Goal: Information Seeking & Learning: Compare options

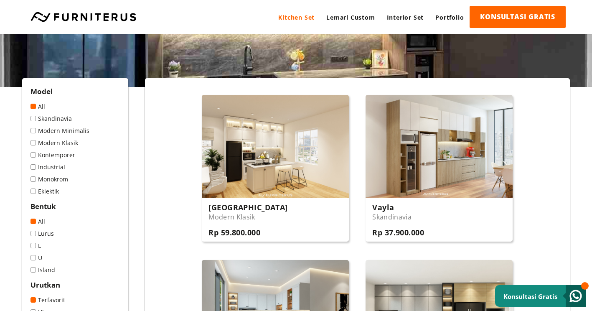
scroll to position [125, 0]
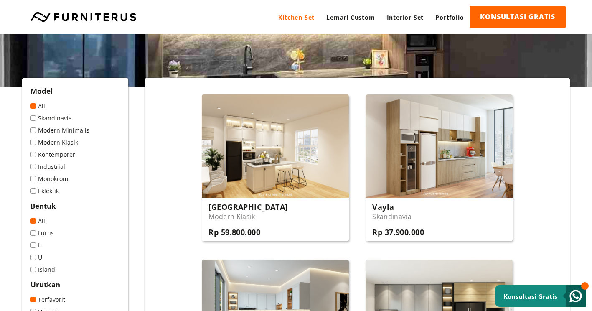
click at [35, 118] on span at bounding box center [32, 117] width 5 height 5
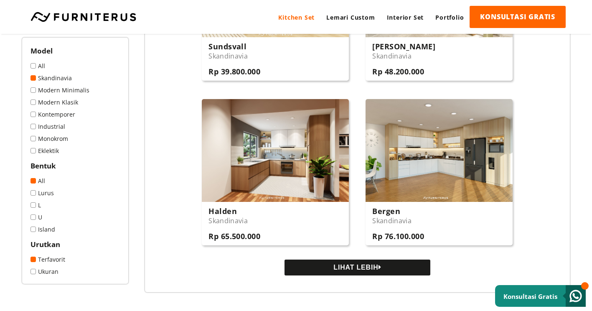
scroll to position [793, 0]
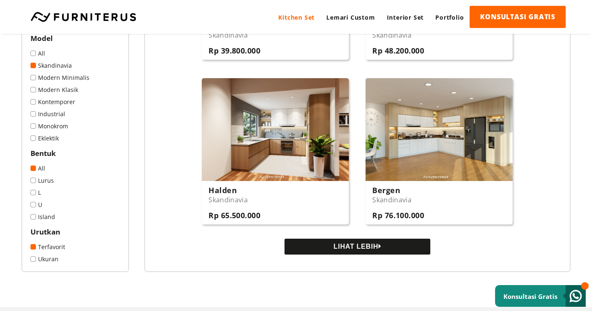
click at [369, 249] on button "LIHAT LEBIH" at bounding box center [357, 246] width 146 height 16
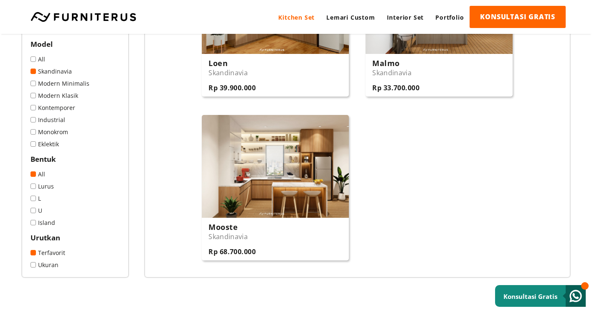
scroll to position [1086, 0]
click at [275, 233] on div "Mooste Skandinavia Rp 68.700.000" at bounding box center [275, 238] width 147 height 43
click at [32, 187] on span at bounding box center [32, 185] width 5 height 5
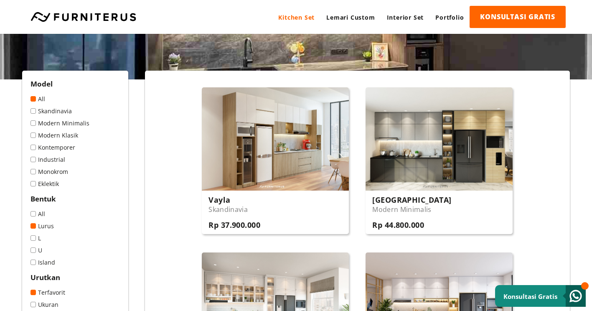
scroll to position [251, 0]
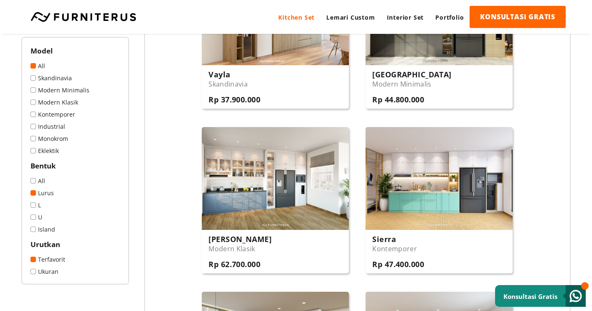
click at [33, 231] on span at bounding box center [32, 228] width 5 height 5
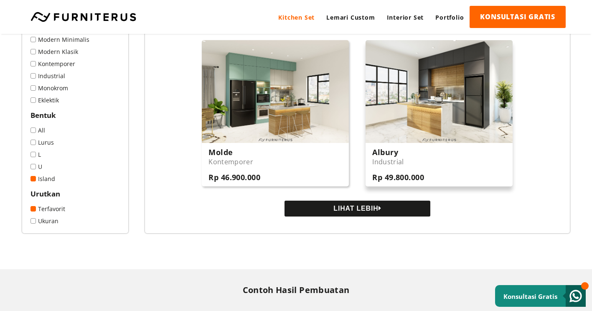
scroll to position [835, 0]
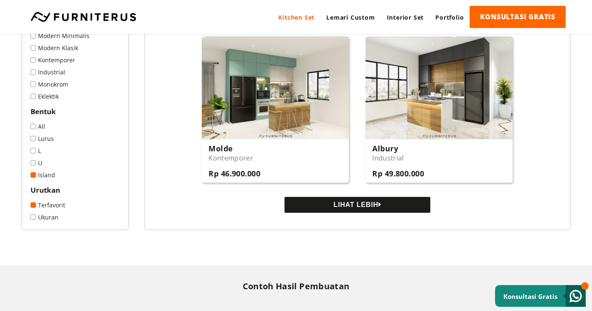
click at [366, 206] on button "LIHAT LEBIH" at bounding box center [357, 205] width 146 height 16
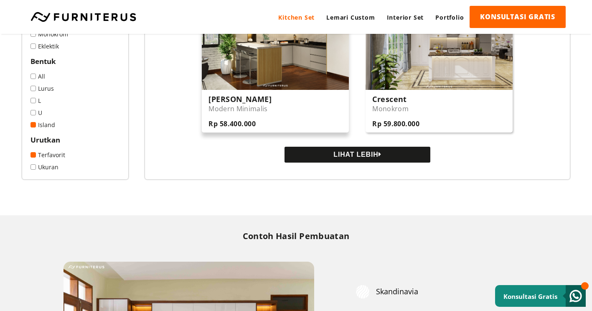
scroll to position [1712, 0]
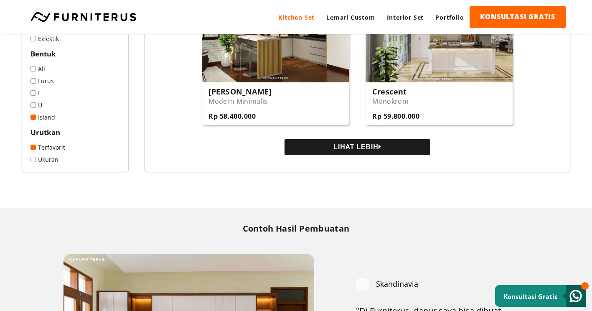
click at [365, 150] on button "LIHAT LEBIH" at bounding box center [357, 147] width 146 height 16
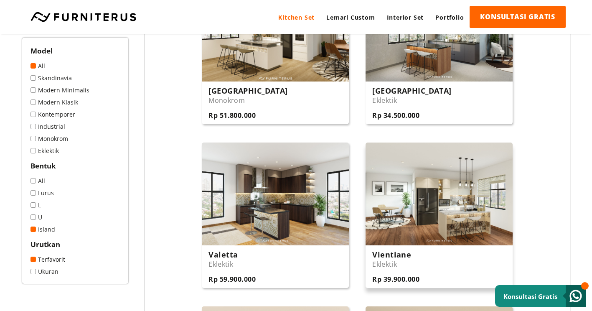
scroll to position [919, 0]
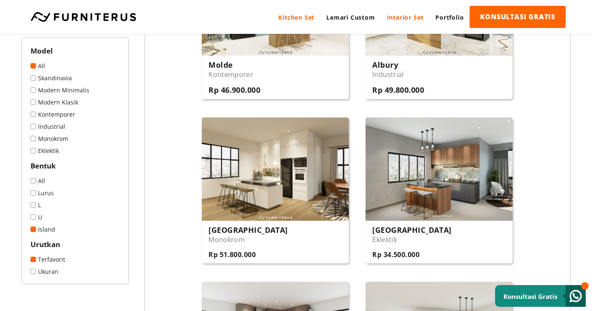
click at [403, 13] on link "Interior Set" at bounding box center [405, 17] width 49 height 23
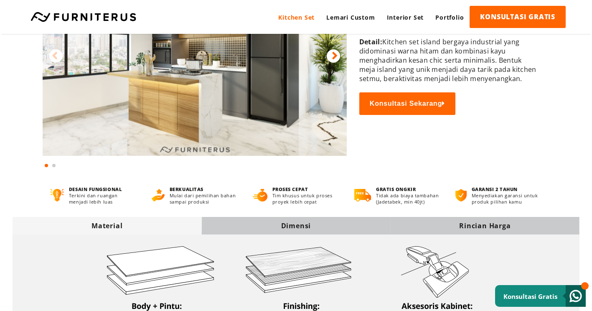
scroll to position [125, 0]
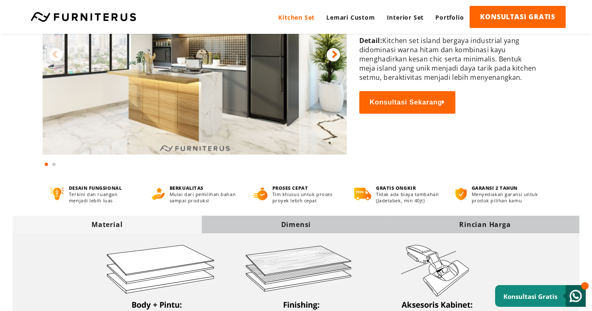
click at [54, 164] on span at bounding box center [53, 163] width 3 height 3
click at [334, 56] on icon at bounding box center [335, 54] width 6 height 12
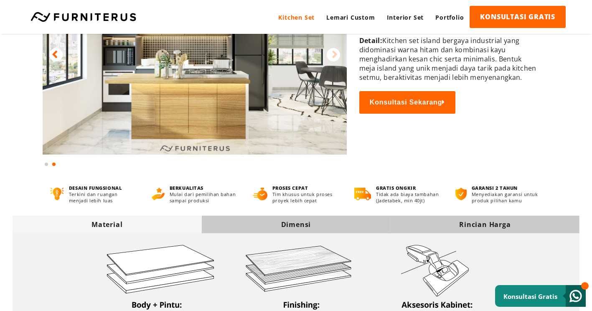
scroll to position [0, 0]
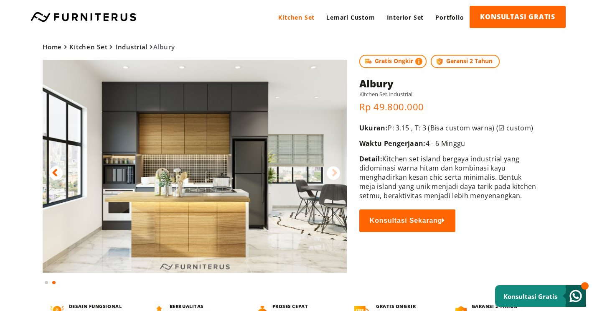
click at [336, 172] on icon at bounding box center [335, 173] width 6 height 12
click at [55, 172] on icon at bounding box center [55, 173] width 6 height 12
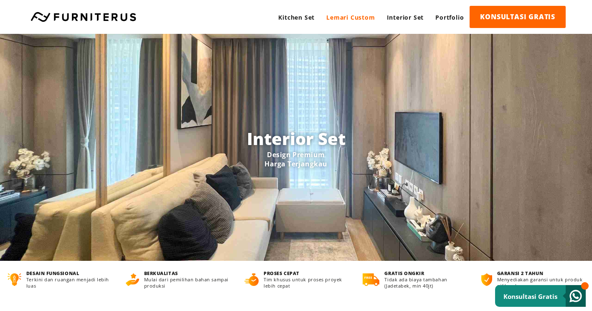
click at [360, 18] on link "Lemari Custom" at bounding box center [350, 17] width 60 height 23
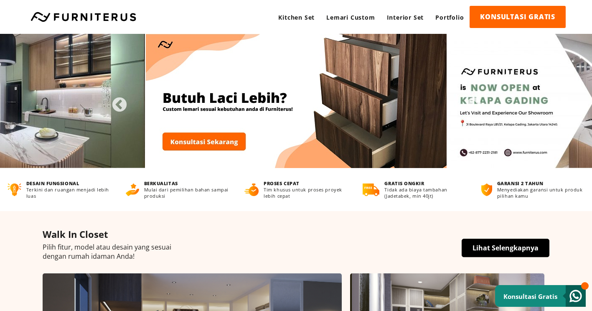
click at [494, 248] on link "Lihat Selengkapnya" at bounding box center [505, 247] width 88 height 18
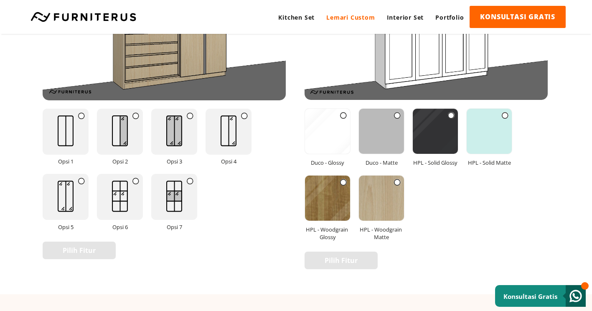
scroll to position [1128, 0]
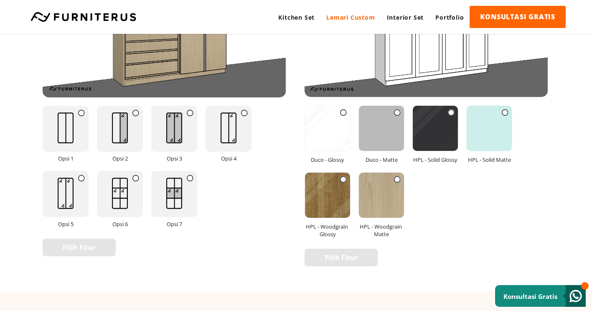
click at [398, 179] on icon at bounding box center [397, 179] width 7 height 7
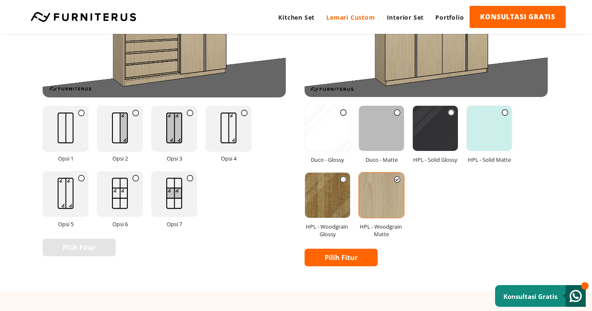
click at [342, 176] on icon at bounding box center [343, 179] width 7 height 7
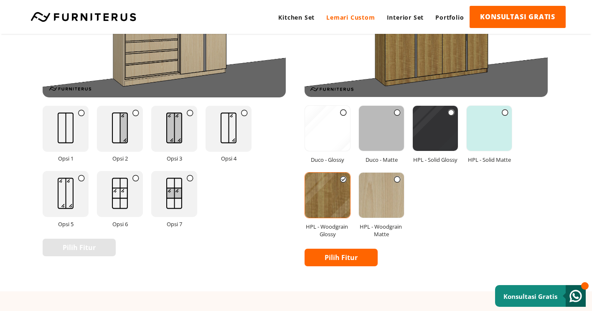
click at [397, 178] on icon at bounding box center [397, 179] width 7 height 7
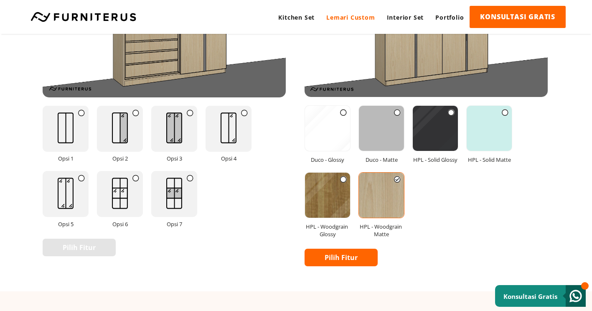
click at [451, 114] on icon at bounding box center [451, 112] width 7 height 7
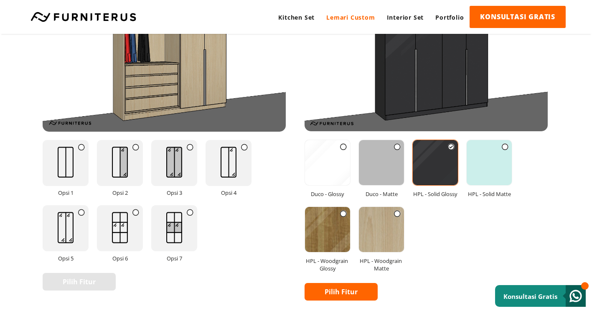
scroll to position [1044, 0]
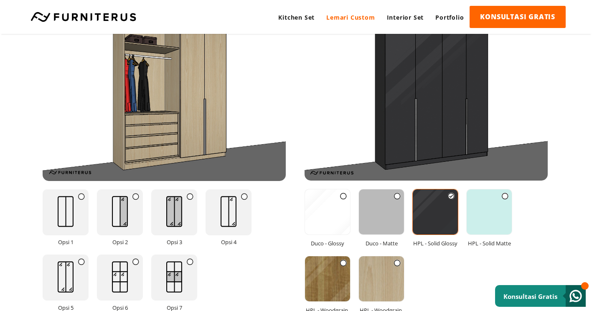
click at [398, 193] on icon at bounding box center [397, 196] width 7 height 7
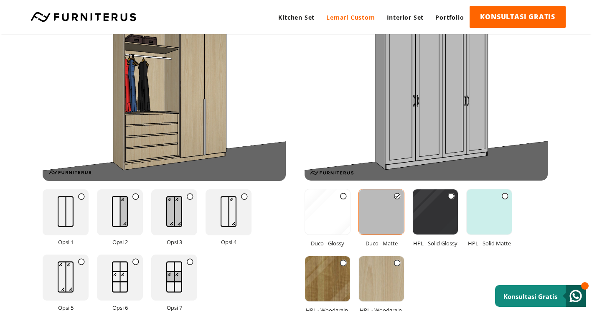
click at [395, 262] on icon at bounding box center [397, 262] width 7 height 7
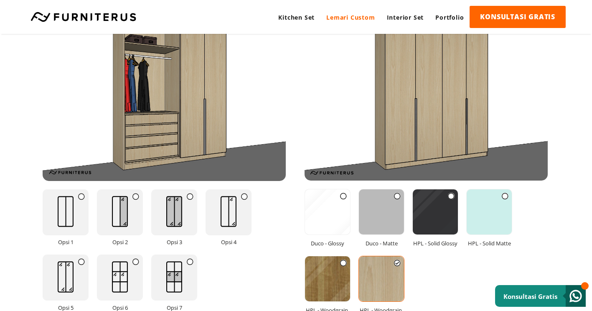
click at [190, 195] on icon at bounding box center [190, 196] width 7 height 7
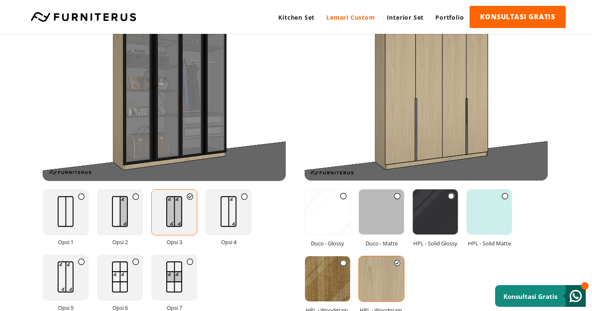
click at [136, 195] on icon at bounding box center [135, 196] width 7 height 7
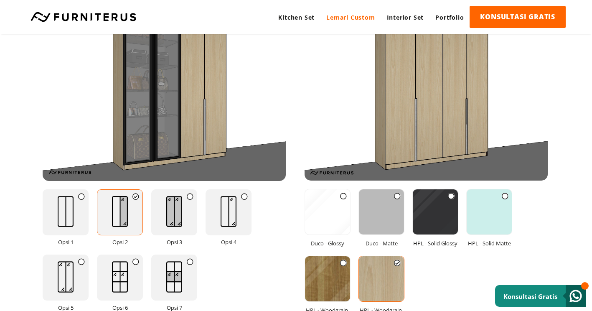
click at [136, 195] on icon at bounding box center [135, 196] width 7 height 7
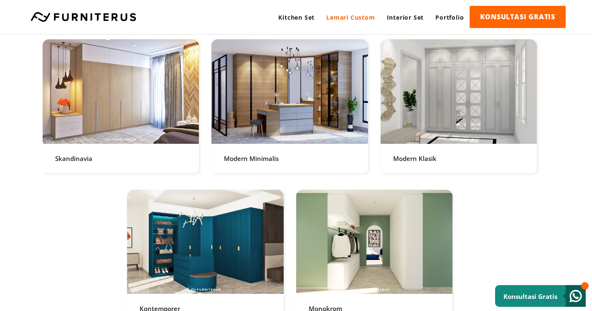
scroll to position [1712, 0]
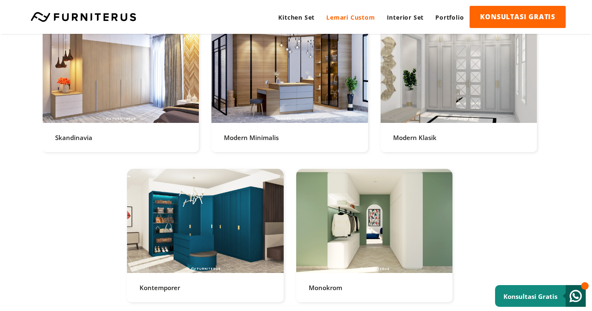
click at [314, 134] on link at bounding box center [289, 85] width 156 height 134
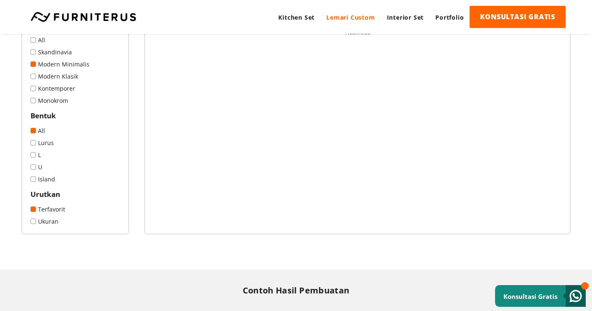
scroll to position [42, 0]
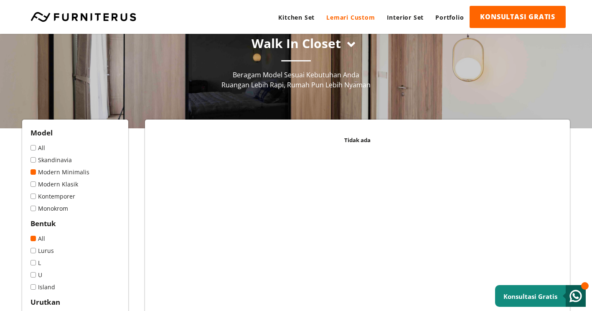
click at [33, 160] on span at bounding box center [32, 159] width 5 height 5
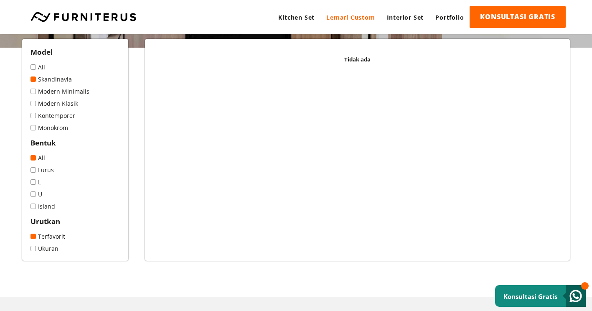
scroll to position [125, 0]
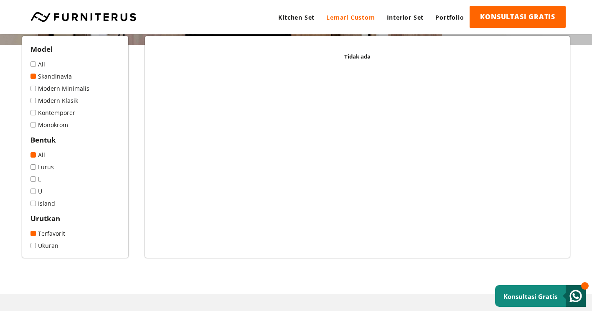
click at [34, 63] on span at bounding box center [32, 63] width 5 height 5
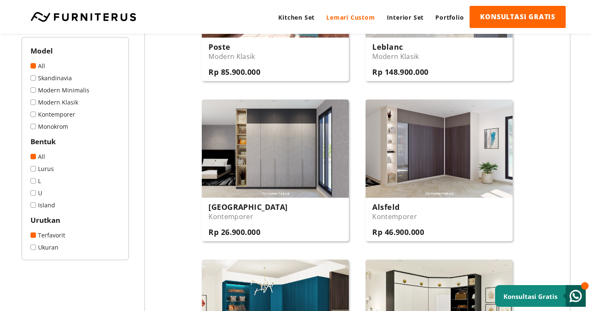
scroll to position [543, 0]
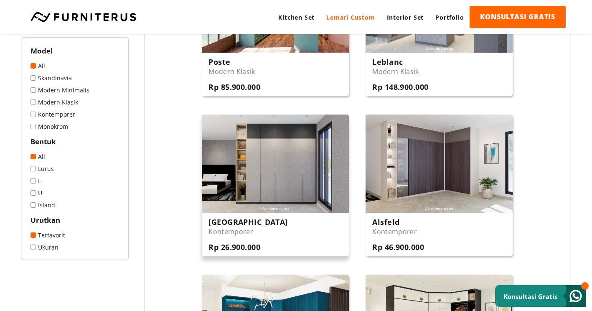
click at [325, 246] on div "Nederburg Kontemporer Rp 26.900.000" at bounding box center [275, 234] width 147 height 43
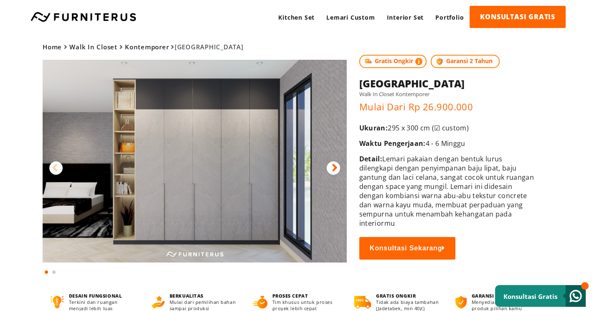
click at [334, 167] on icon at bounding box center [335, 168] width 6 height 12
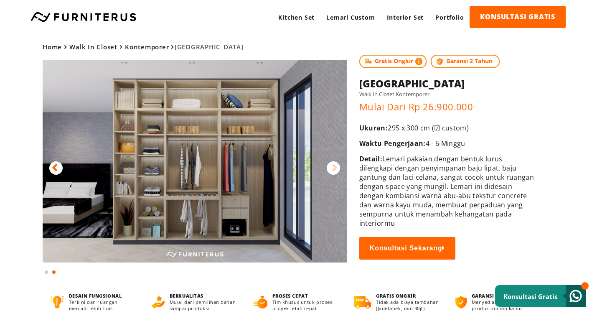
click at [333, 168] on icon at bounding box center [335, 168] width 6 height 12
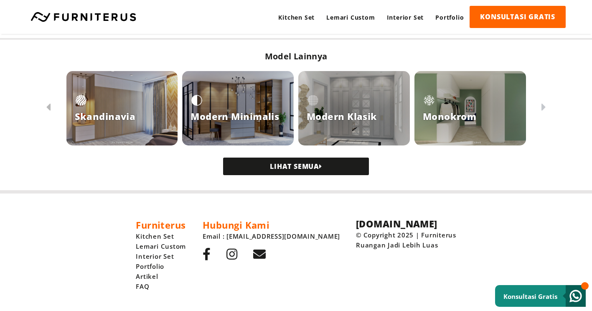
scroll to position [780, 0]
